Goal: Transaction & Acquisition: Purchase product/service

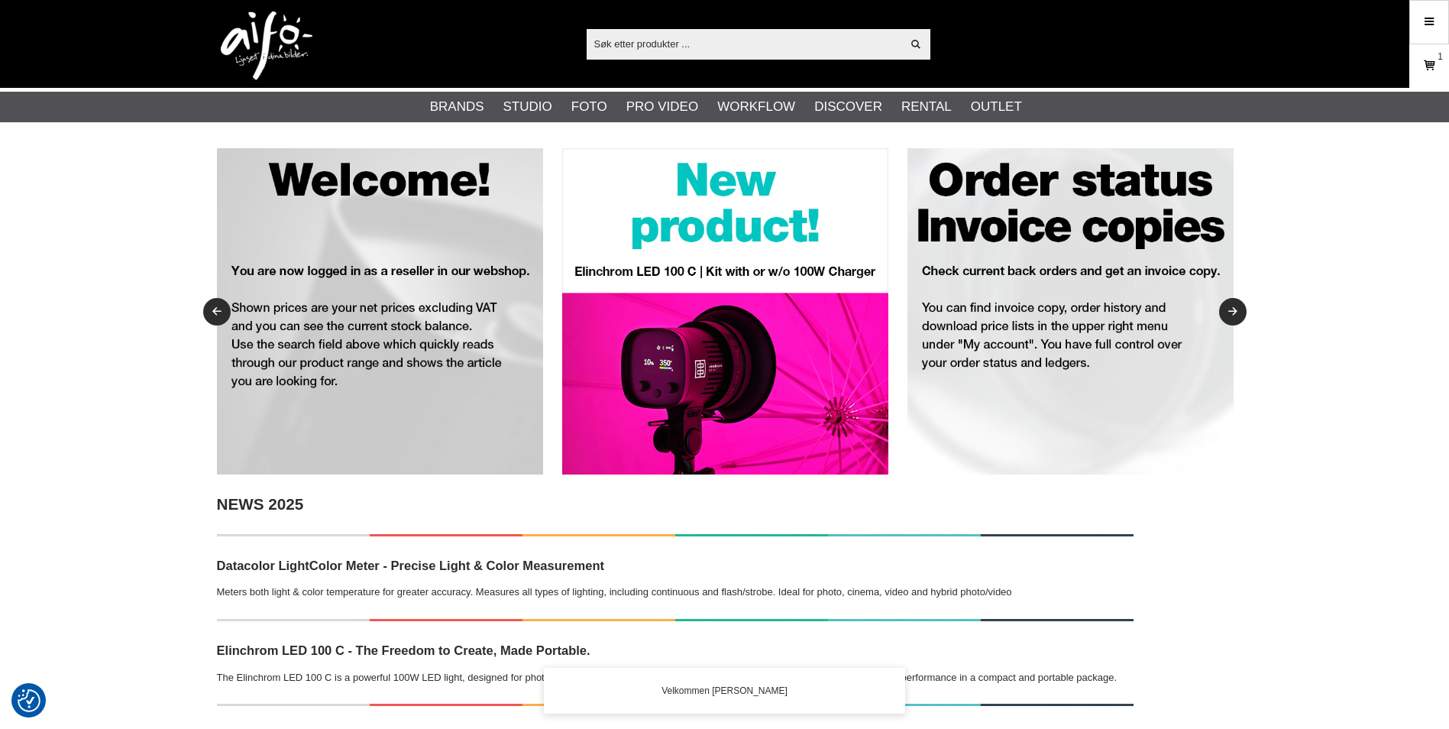
click at [1436, 63] on icon at bounding box center [1429, 65] width 15 height 17
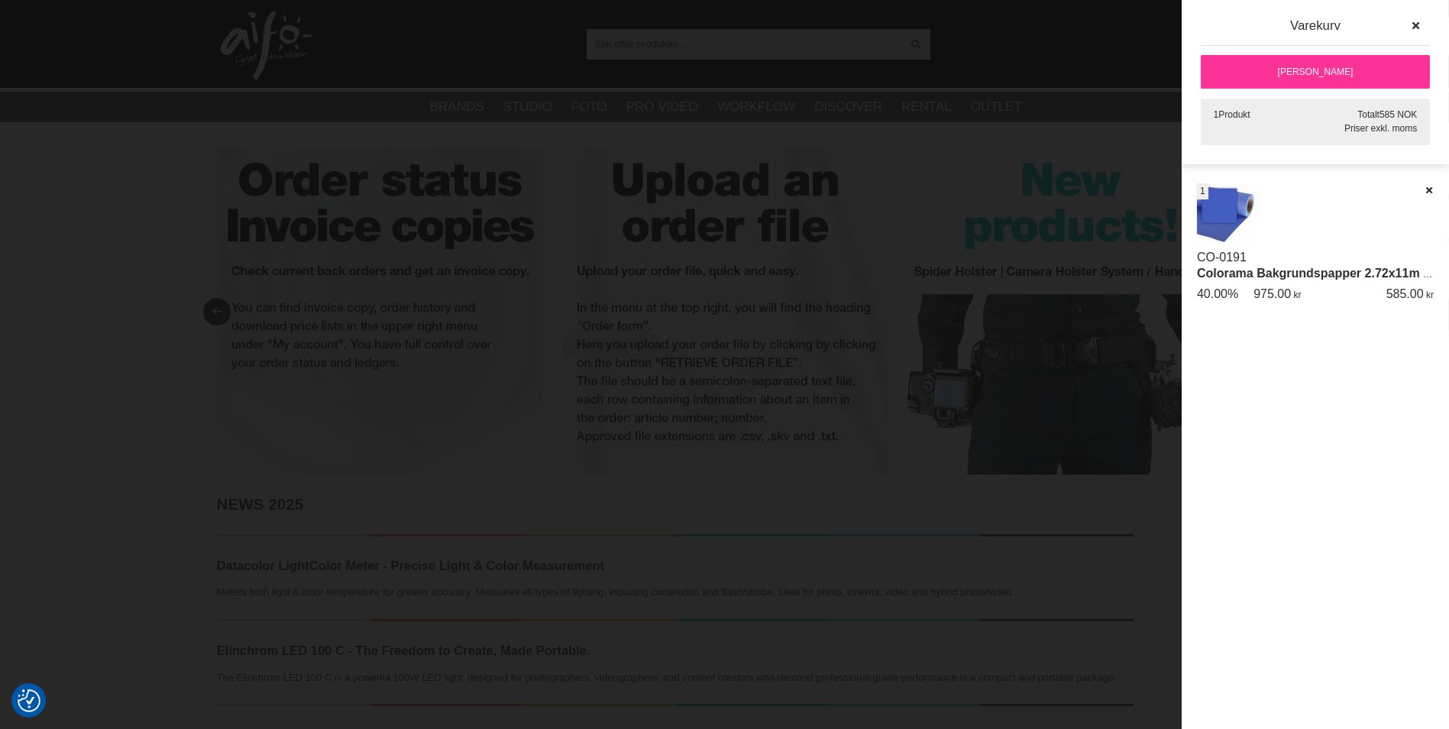
click at [1037, 18] on div at bounding box center [724, 364] width 1449 height 729
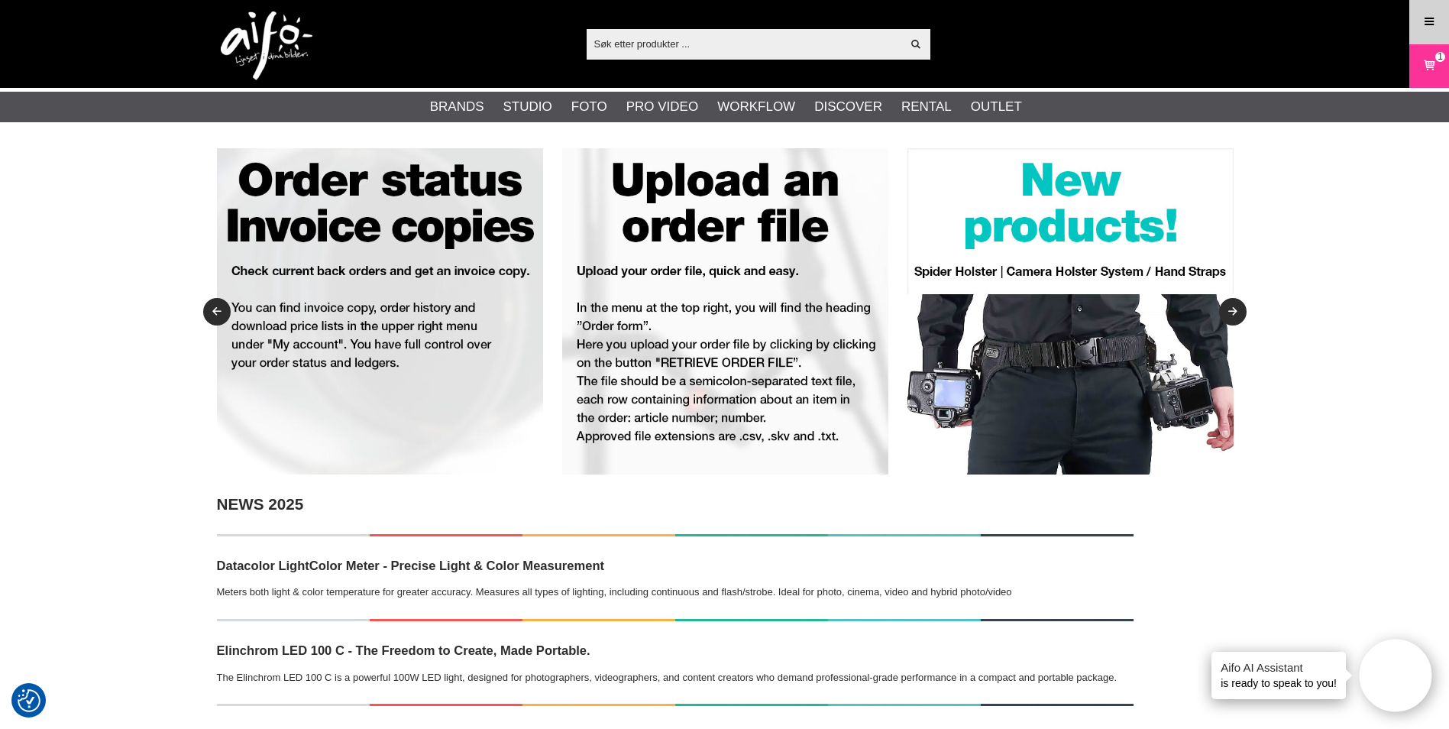
click at [1442, 26] on link "Menu" at bounding box center [1429, 22] width 38 height 36
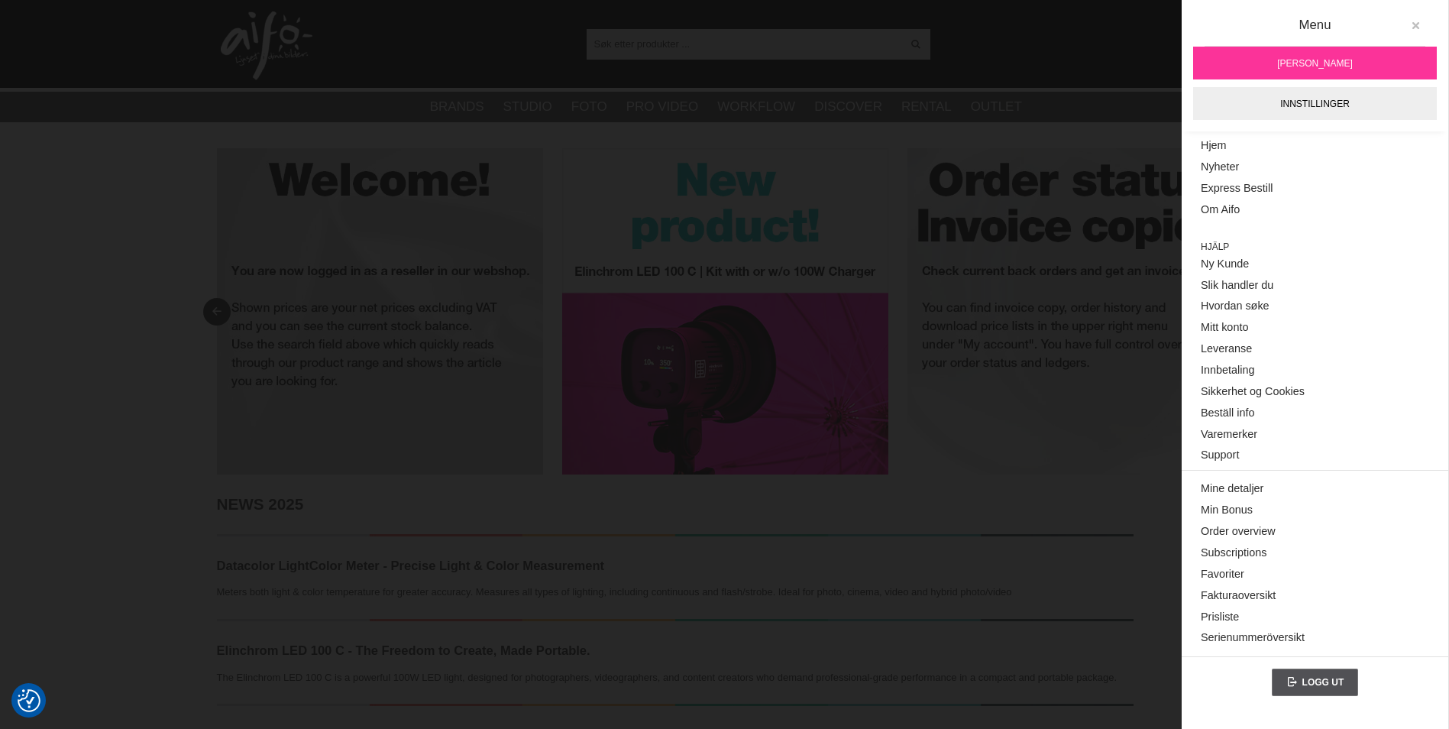
click at [1417, 25] on icon at bounding box center [1415, 26] width 11 height 11
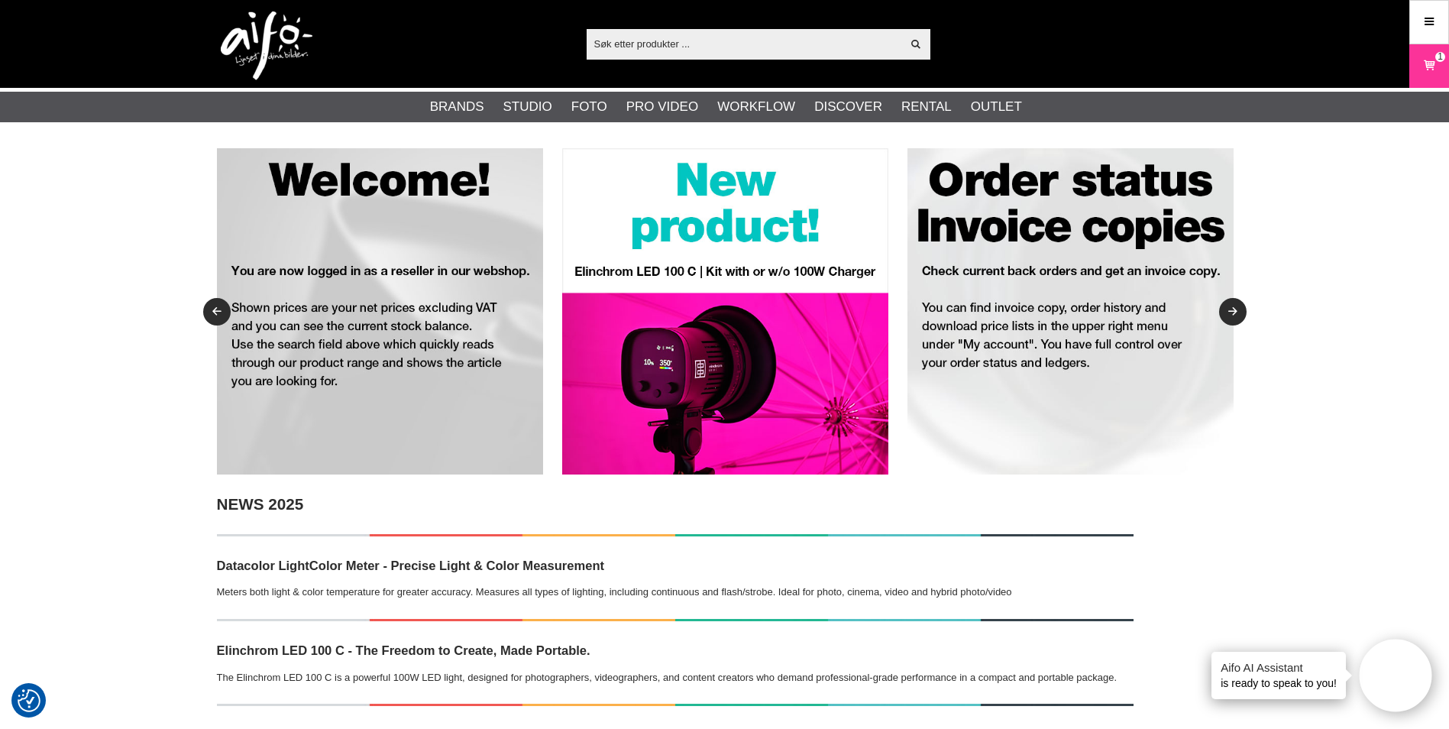
click at [615, 33] on input "text" at bounding box center [745, 43] width 316 height 23
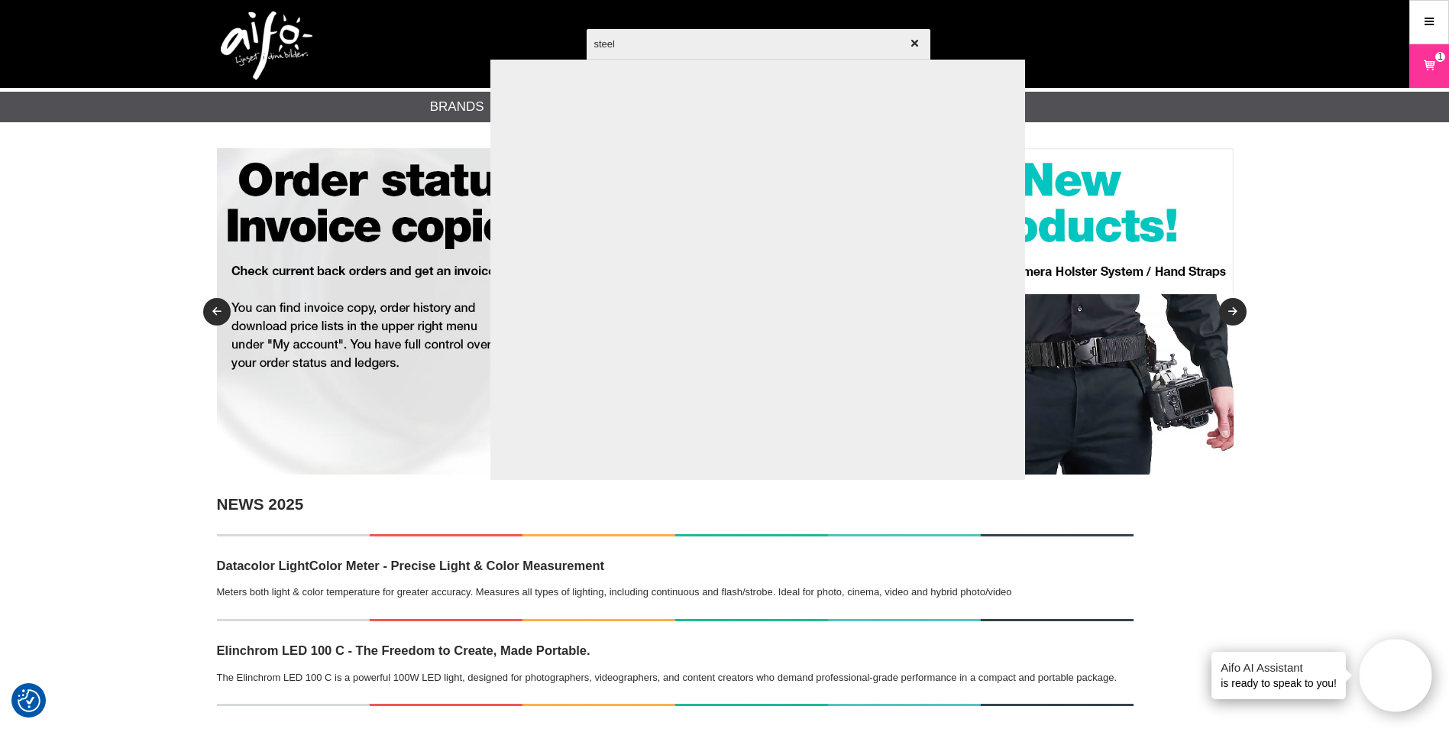
type input "steel g"
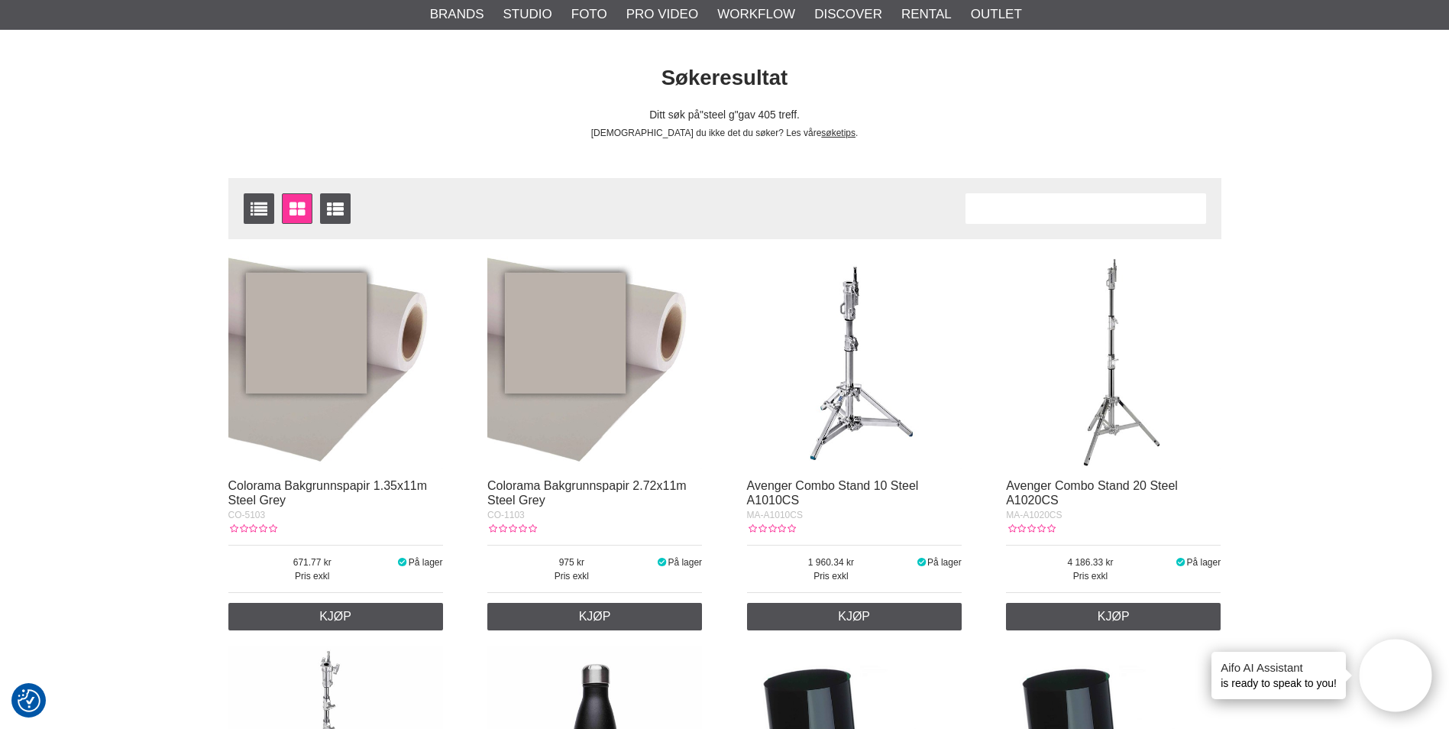
scroll to position [153, 0]
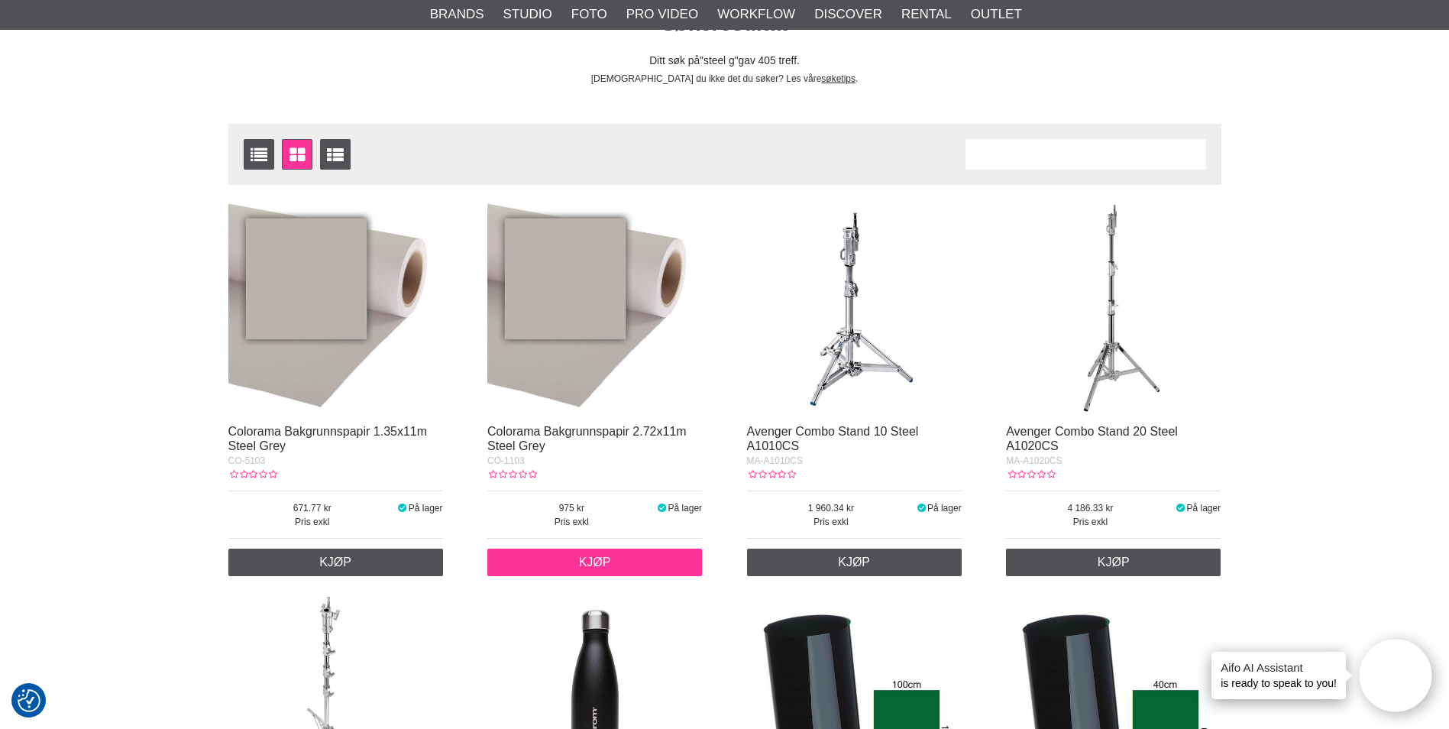
click at [627, 556] on link "Kjøp" at bounding box center [594, 563] width 215 height 28
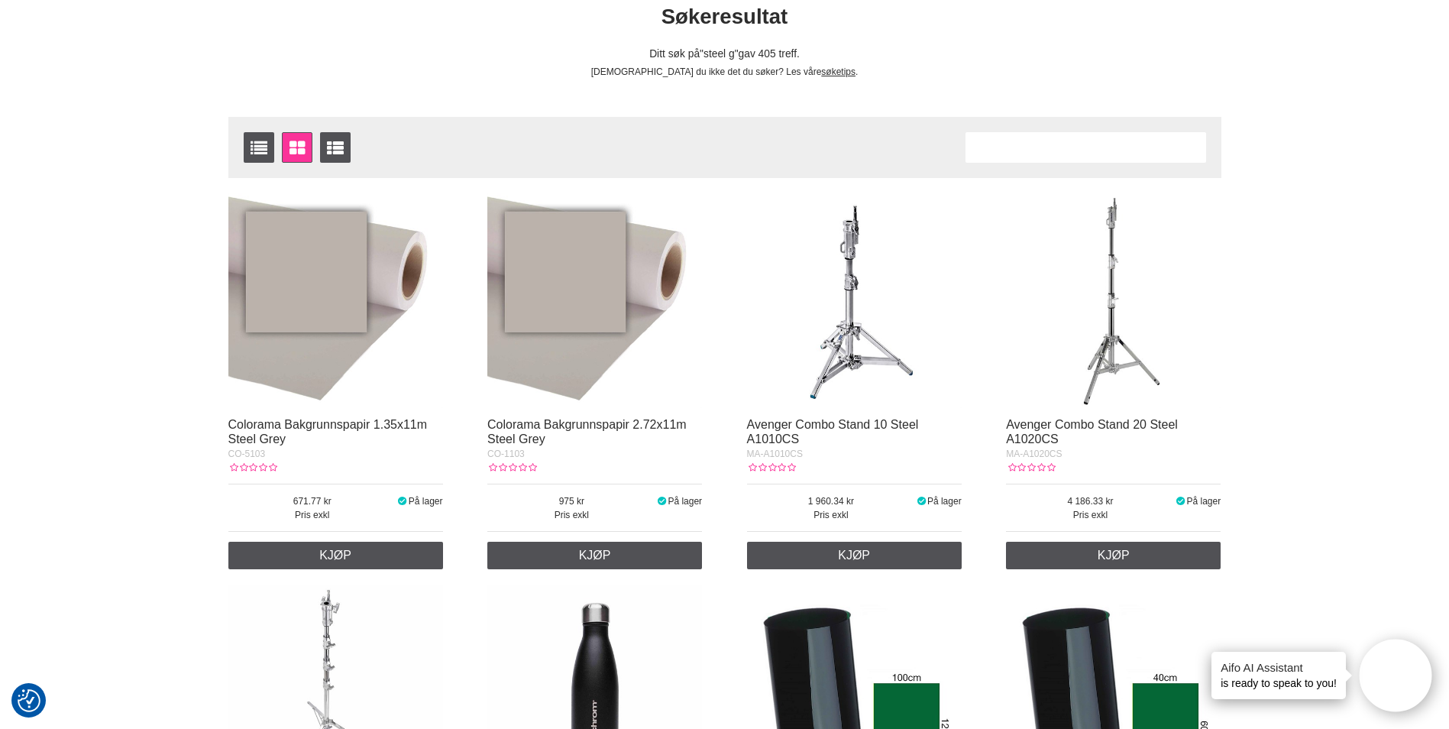
scroll to position [0, 0]
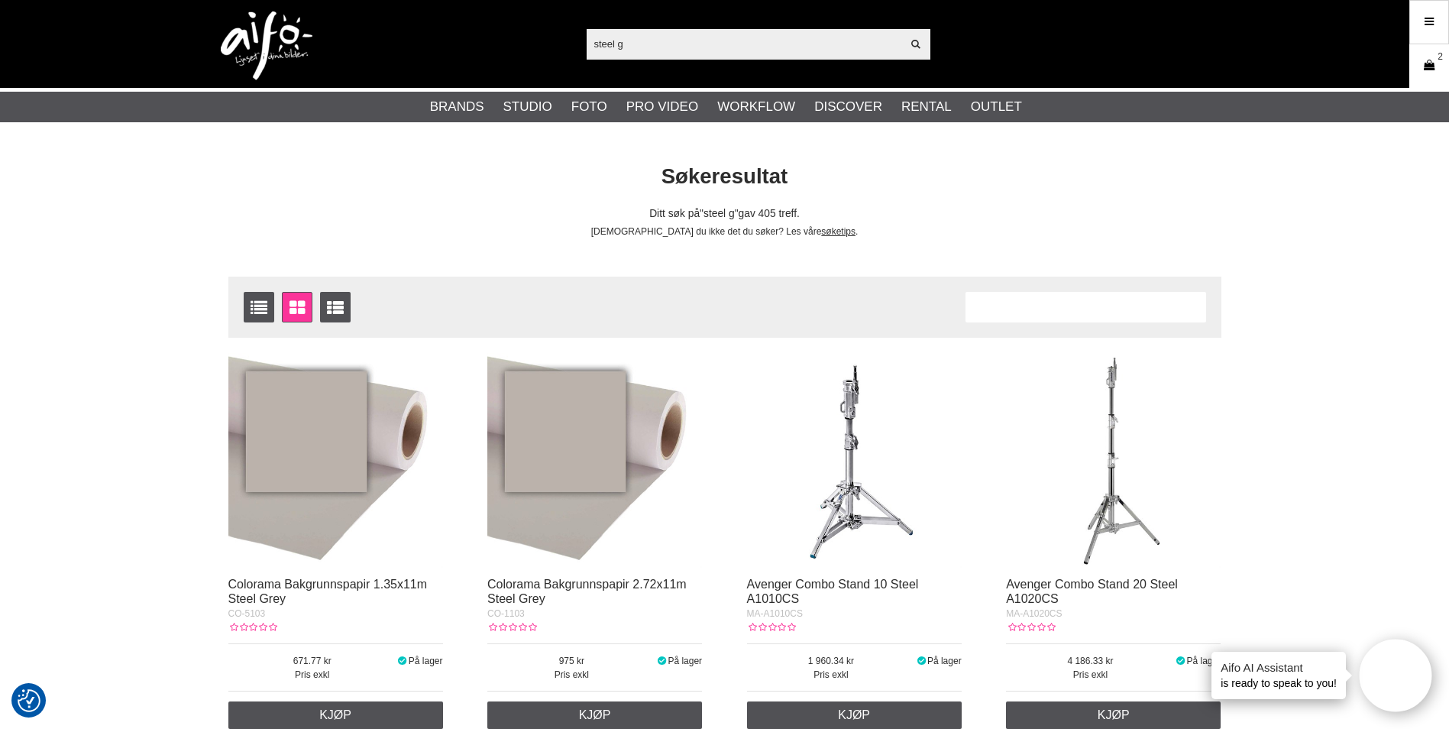
click at [1433, 50] on link "Varekurv 2" at bounding box center [1429, 66] width 38 height 36
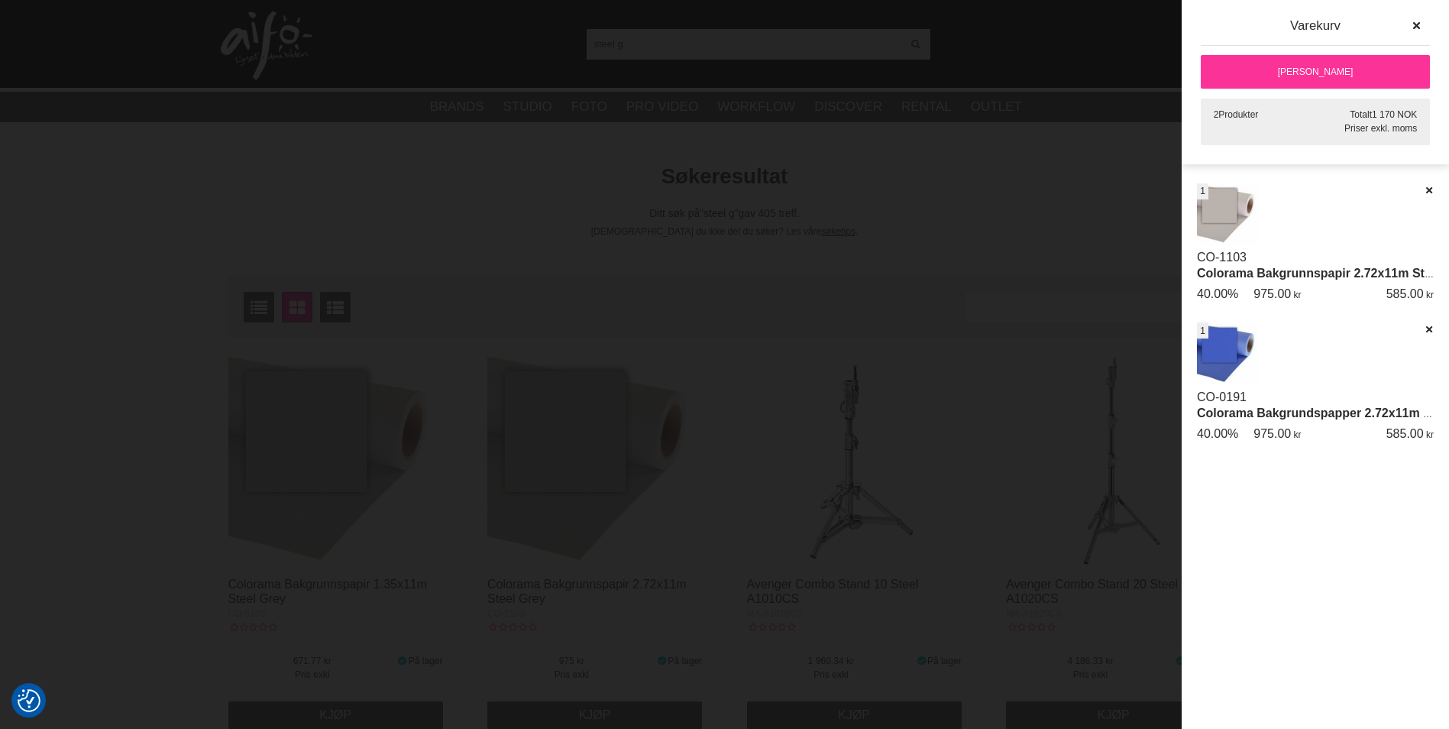
click at [1109, 176] on div at bounding box center [724, 364] width 1449 height 729
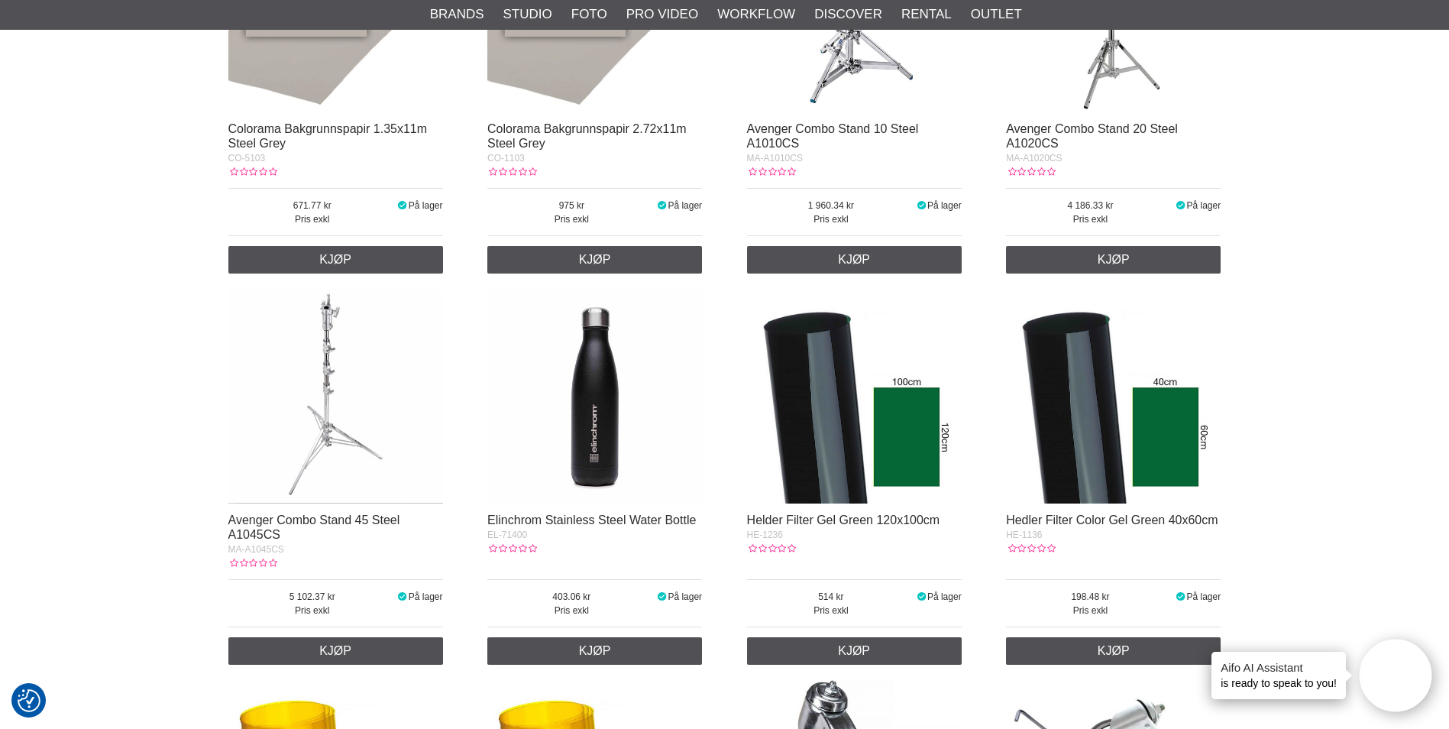
scroll to position [458, 0]
